Goal: Find contact information: Find contact information

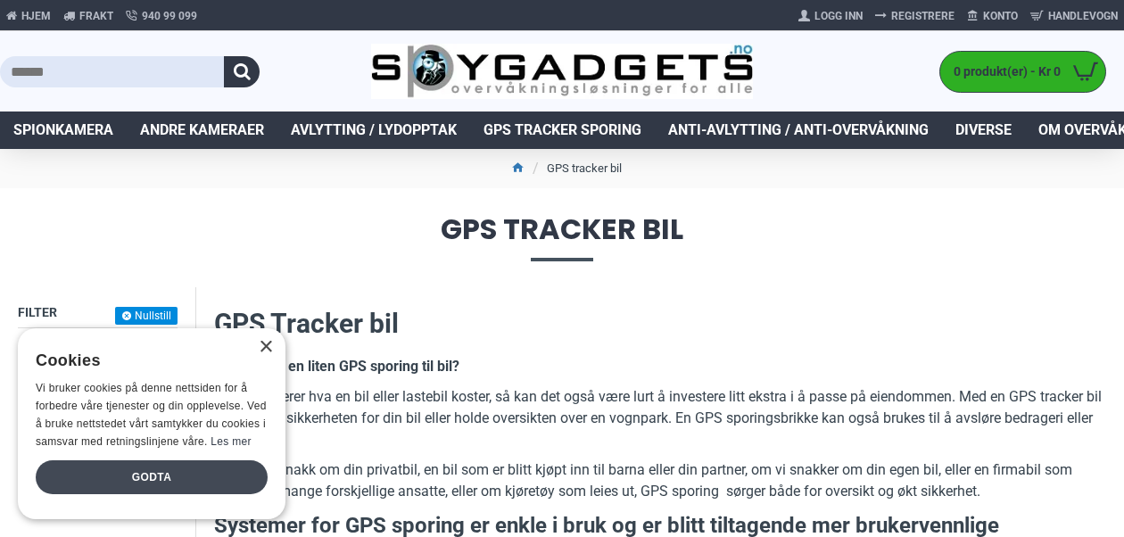
click at [162, 471] on div "Godta" at bounding box center [152, 477] width 232 height 34
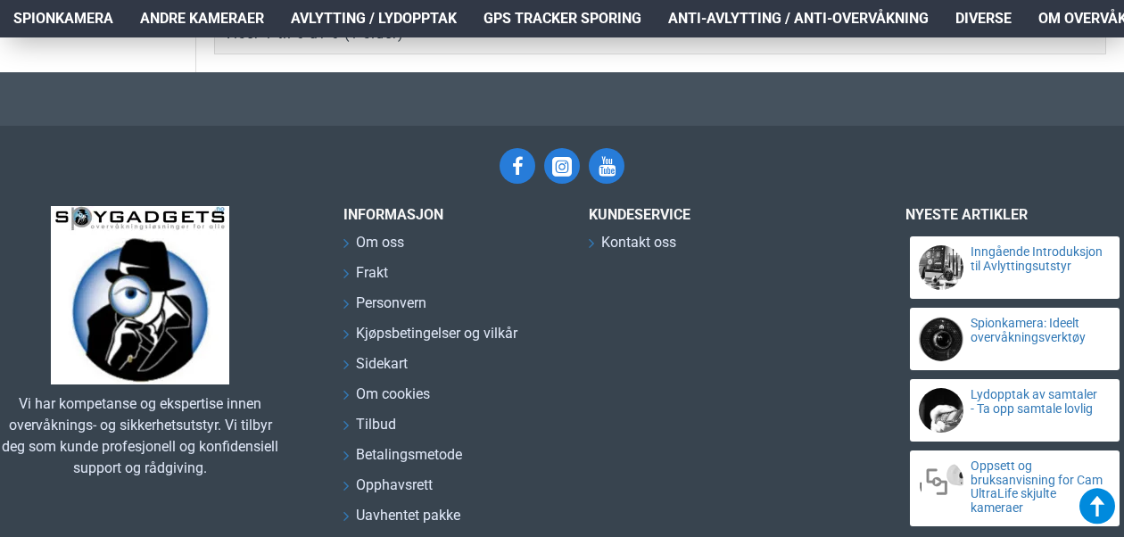
scroll to position [2229, 0]
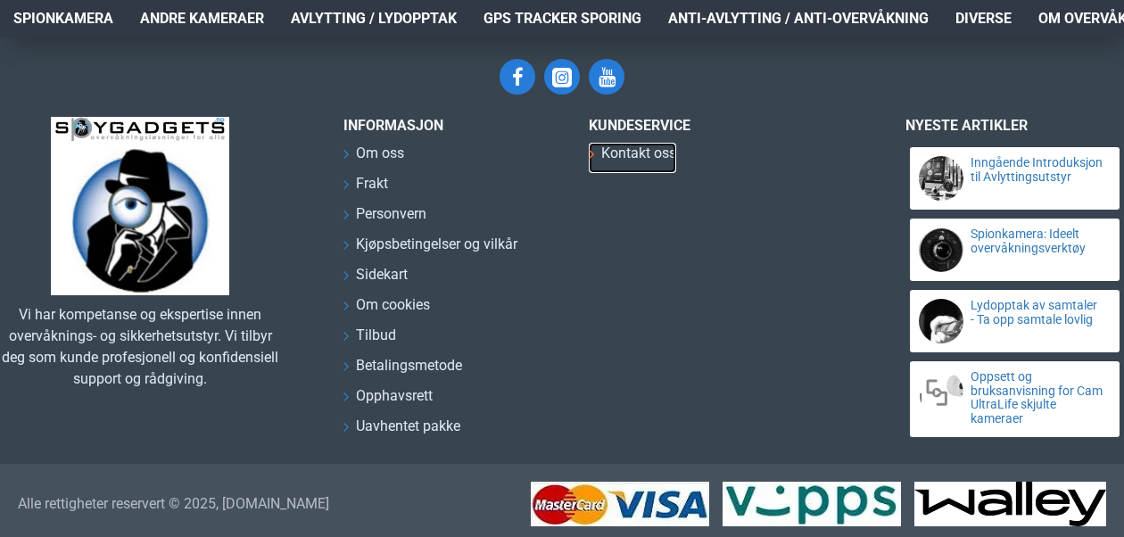
click at [652, 164] on span "Kontakt oss" at bounding box center [638, 153] width 75 height 21
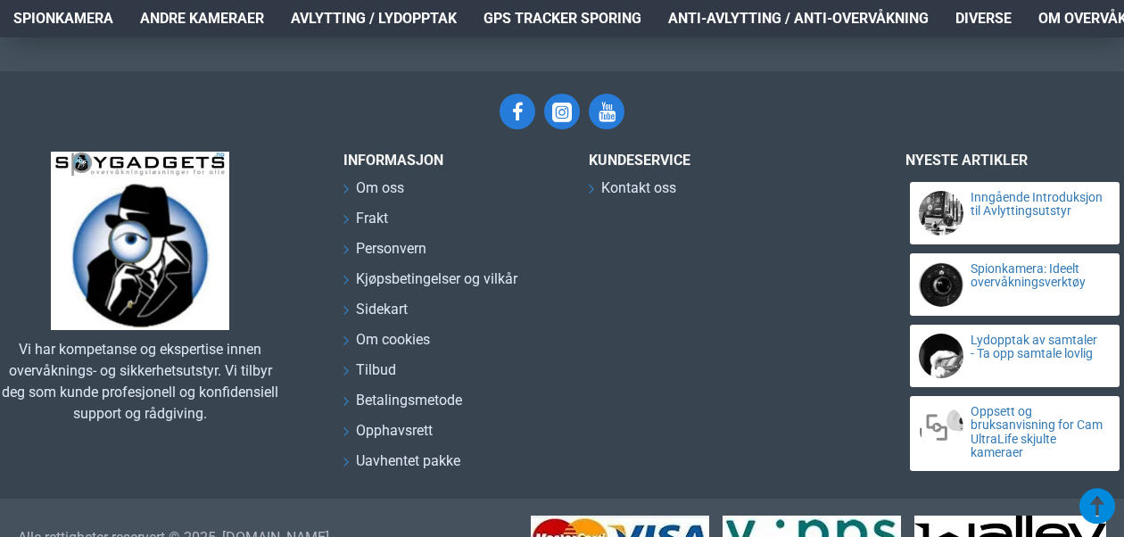
scroll to position [844, 0]
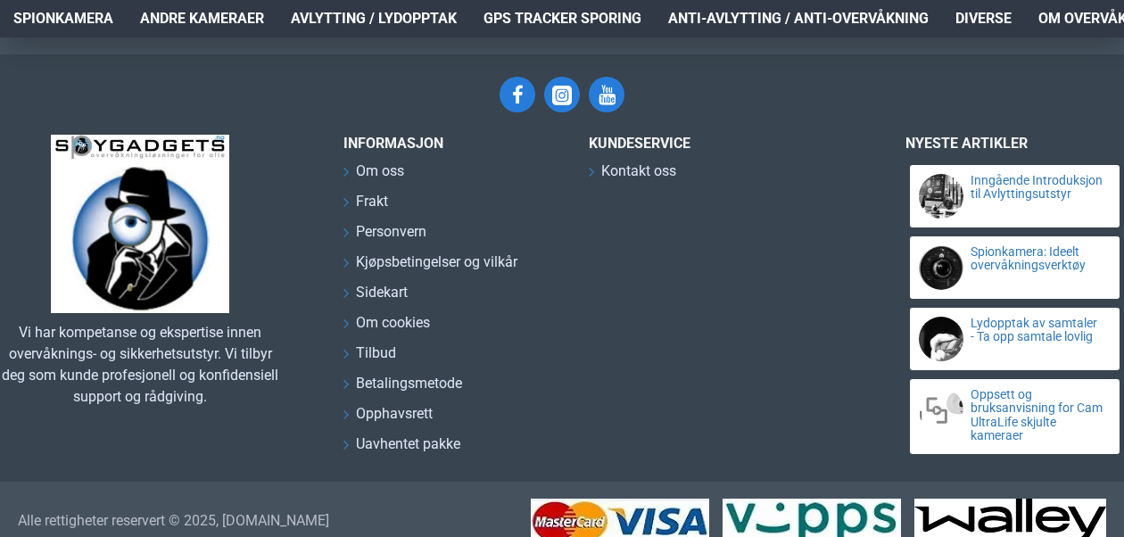
click at [700, 227] on div "Kundeservice Kontakt oss" at bounding box center [716, 299] width 254 height 329
drag, startPoint x: 700, startPoint y: 227, endPoint x: 462, endPoint y: 575, distance: 421.4
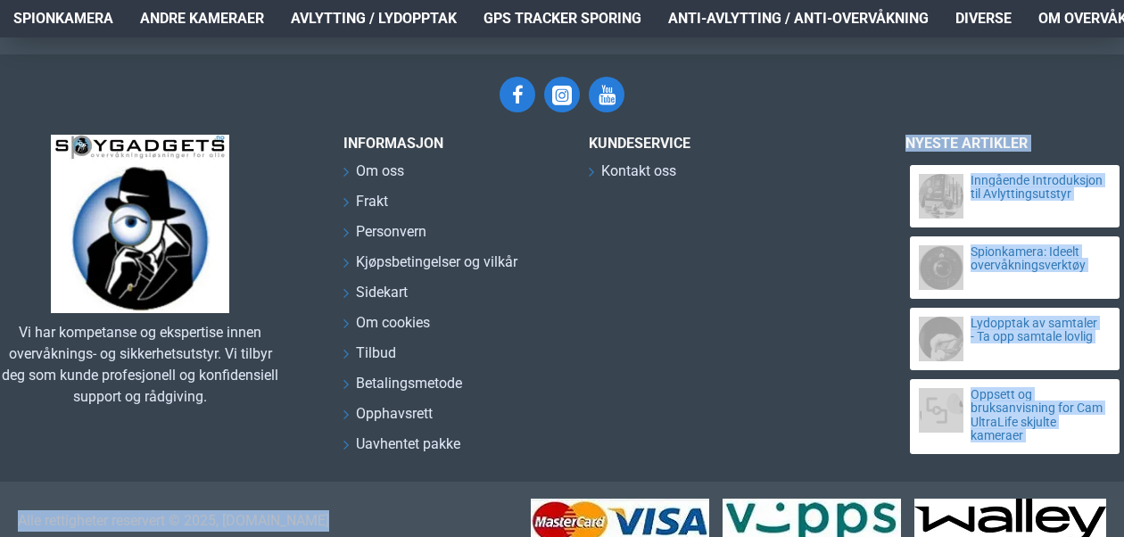
click at [688, 286] on div "Kundeservice Kontakt oss" at bounding box center [716, 299] width 254 height 329
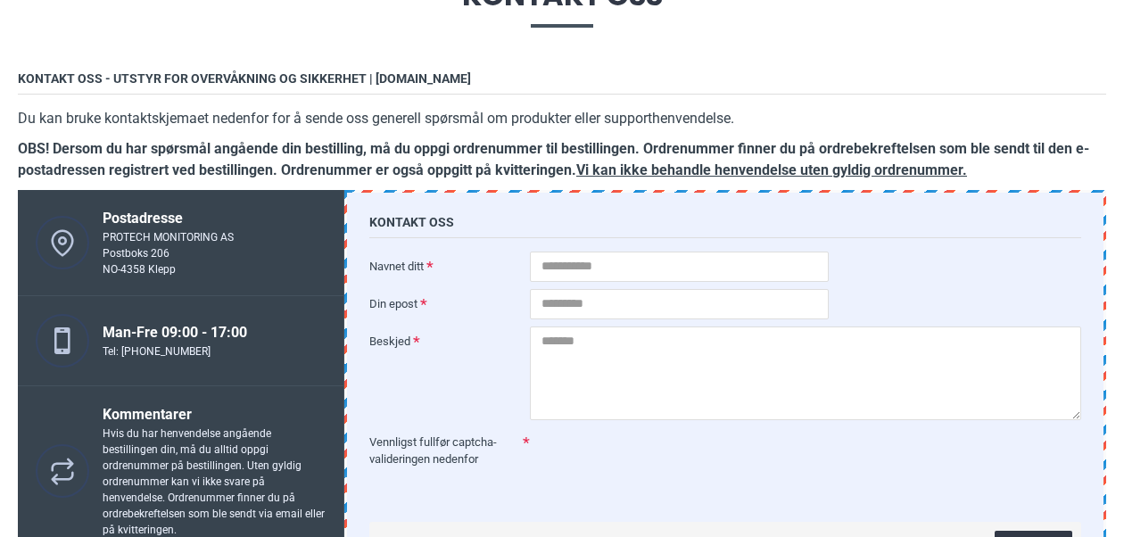
scroll to position [268, 0]
